Goal: Transaction & Acquisition: Purchase product/service

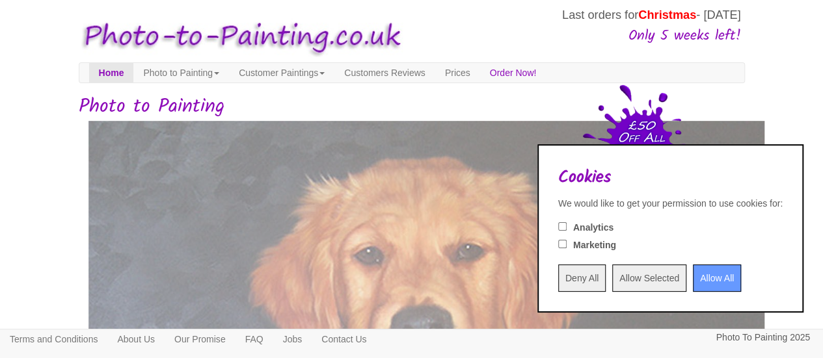
click at [705, 278] on input "Allow All" at bounding box center [717, 278] width 48 height 27
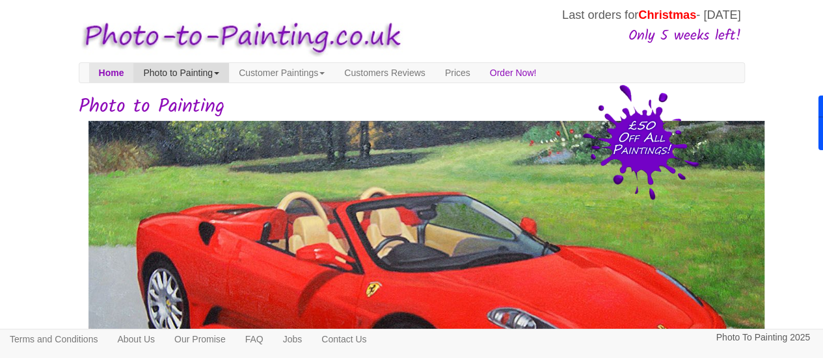
click at [215, 73] on link "Photo to Painting" at bounding box center [181, 73] width 96 height 20
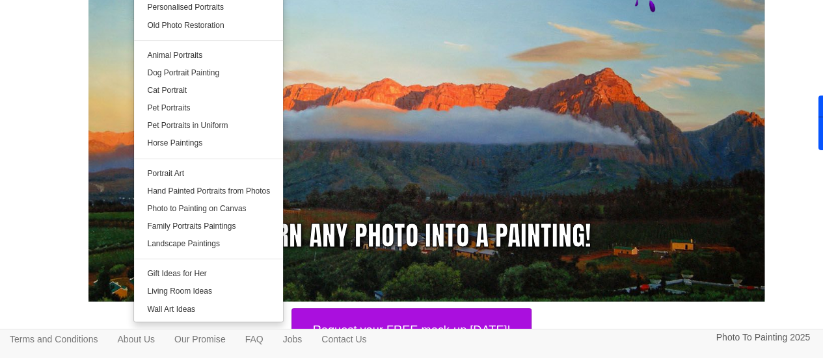
scroll to position [196, 0]
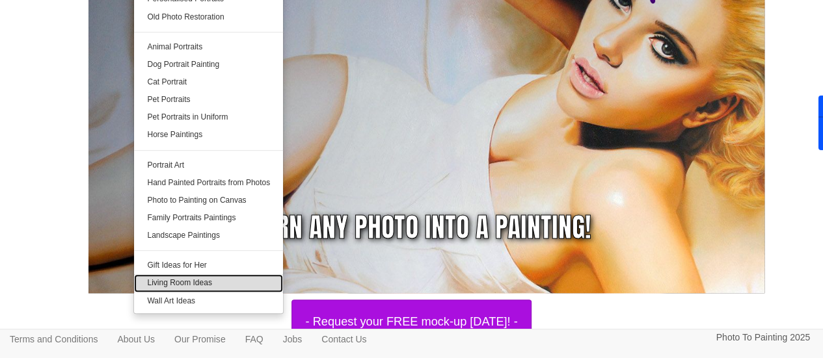
click at [247, 288] on link "Living Room Ideas" at bounding box center [208, 284] width 149 height 18
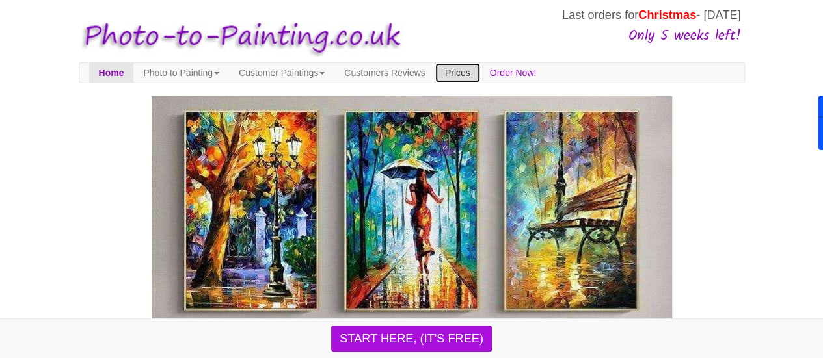
click at [480, 70] on link "Prices" at bounding box center [457, 73] width 45 height 20
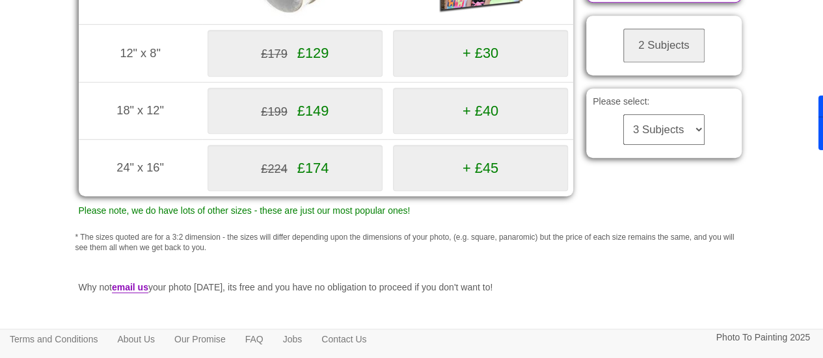
scroll to position [363, 0]
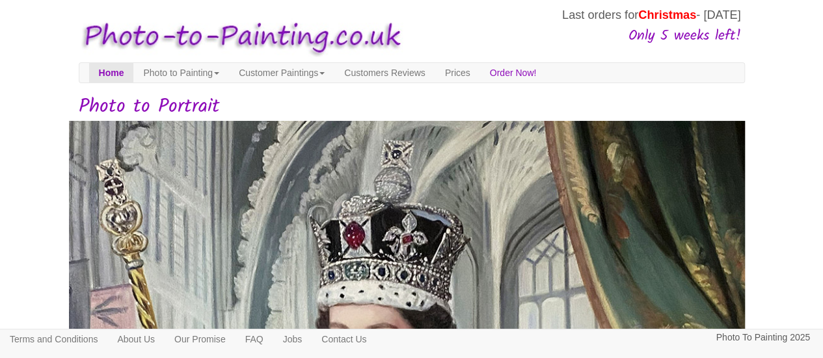
scroll to position [314, 0]
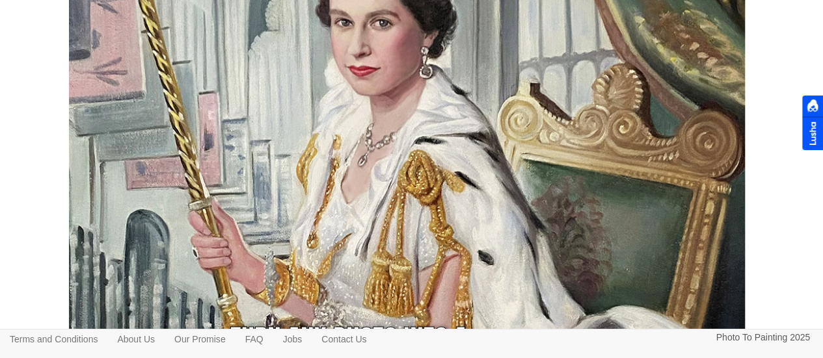
drag, startPoint x: 828, startPoint y: 40, endPoint x: 824, endPoint y: -1, distance: 41.2
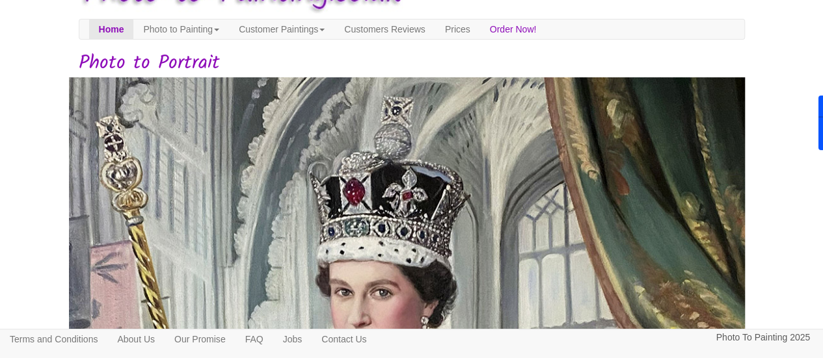
scroll to position [0, 0]
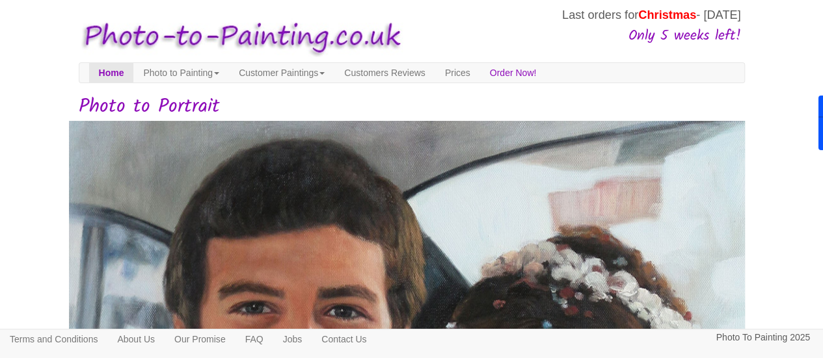
click at [175, 72] on link "Photo to Painting" at bounding box center [181, 73] width 96 height 20
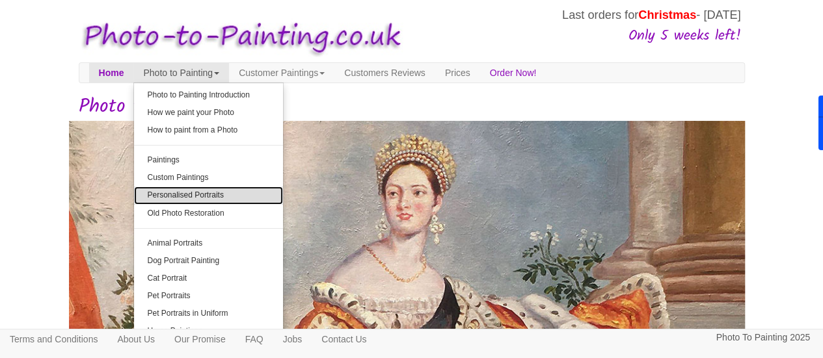
click at [194, 197] on link "Personalised Portraits" at bounding box center [208, 196] width 149 height 18
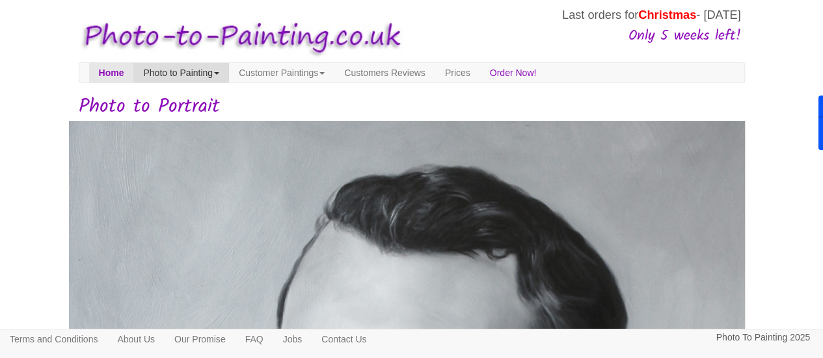
click at [195, 79] on link "Photo to Painting" at bounding box center [181, 73] width 96 height 20
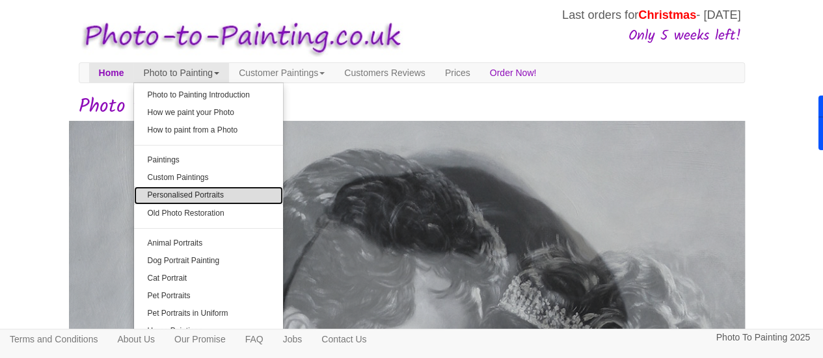
click at [198, 198] on link "Personalised Portraits" at bounding box center [208, 196] width 149 height 18
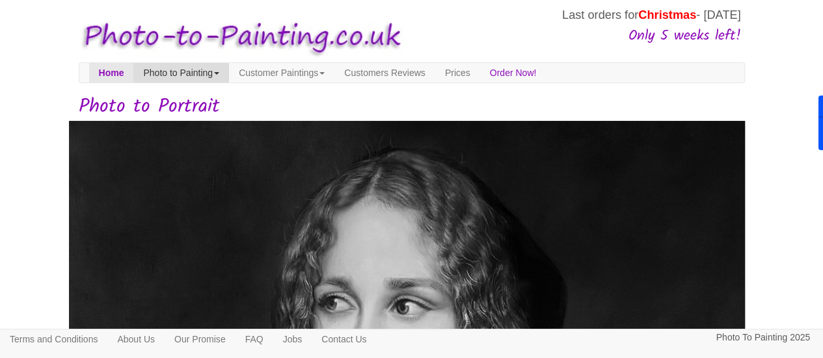
click at [193, 72] on link "Photo to Painting" at bounding box center [181, 73] width 96 height 20
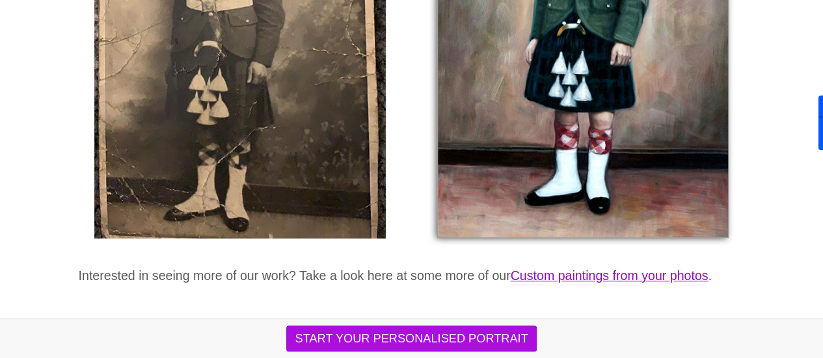
scroll to position [2835, 0]
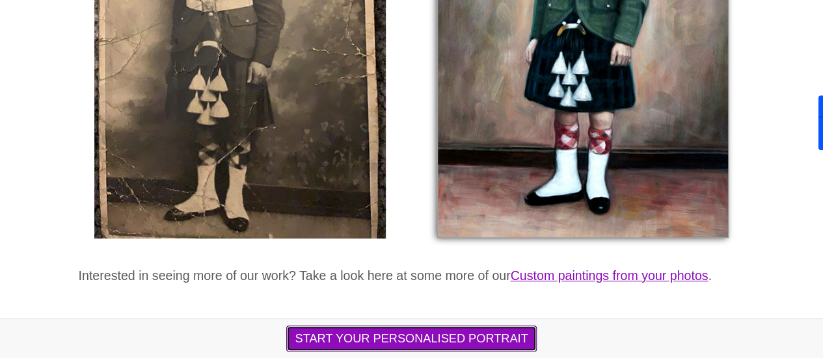
click at [474, 343] on button "START YOUR PERSONALISED PORTRAIT" at bounding box center [411, 339] width 250 height 26
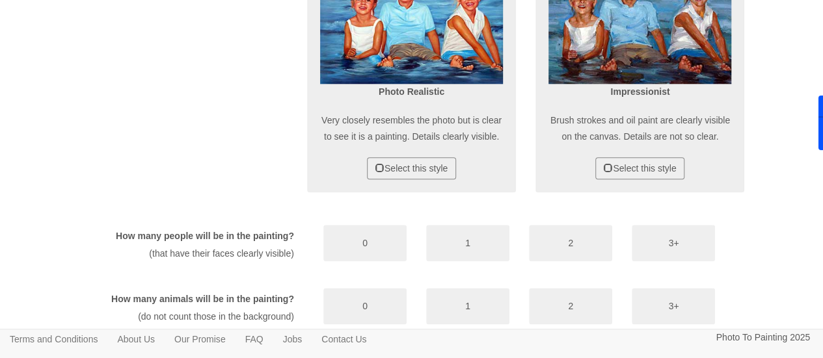
scroll to position [696, 0]
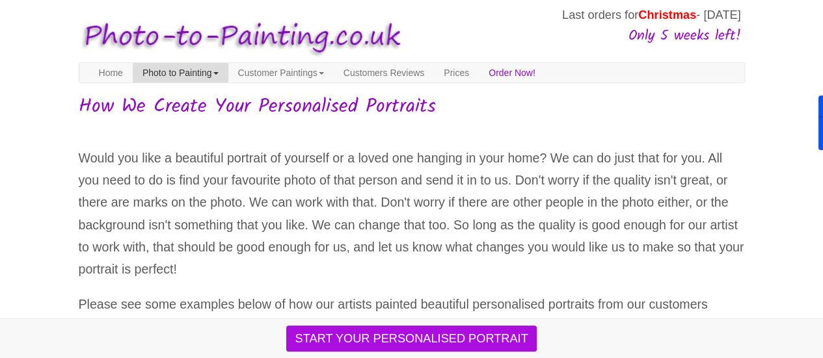
click at [211, 70] on link "Photo to Painting" at bounding box center [181, 73] width 96 height 20
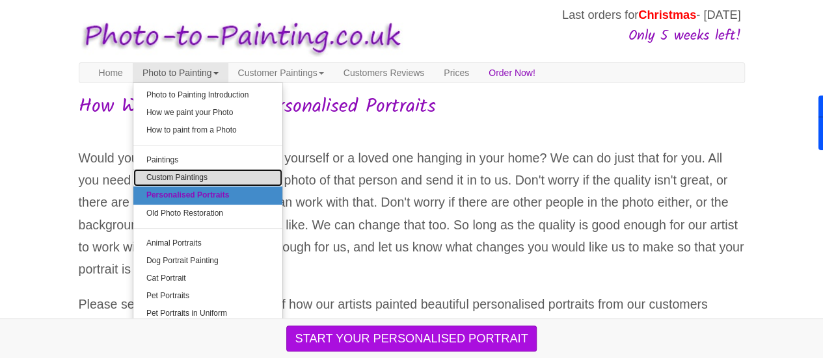
click at [203, 180] on link "Custom Paintings" at bounding box center [207, 178] width 149 height 18
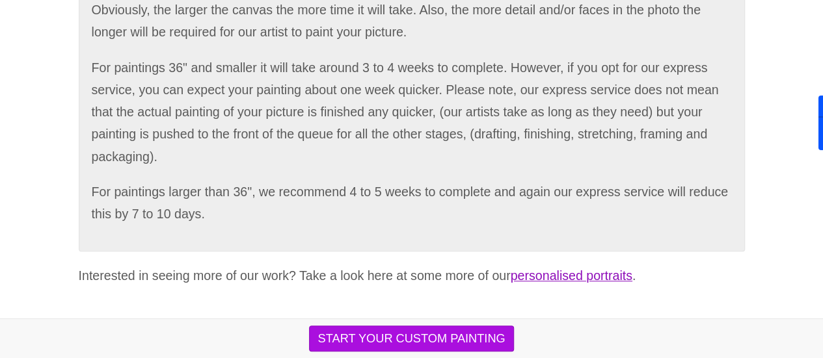
scroll to position [2835, 0]
